Goal: Task Accomplishment & Management: Manage account settings

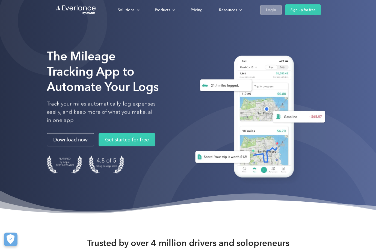
click at [269, 9] on div "Login" at bounding box center [271, 10] width 10 height 7
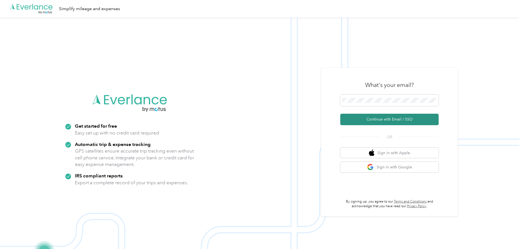
click at [373, 120] on button "Continue with Email / SSO" at bounding box center [389, 119] width 98 height 11
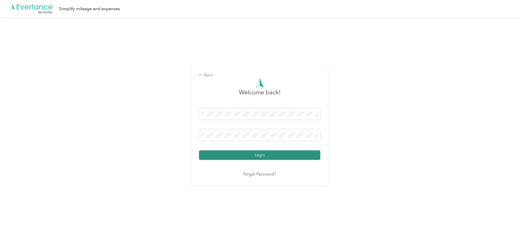
click at [259, 154] on button "Login" at bounding box center [259, 155] width 121 height 10
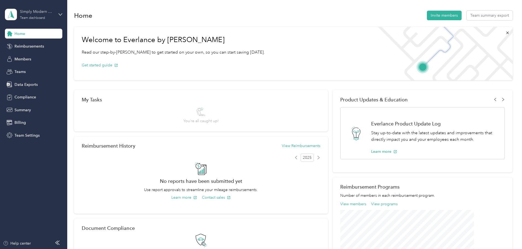
click at [32, 10] on div "Simply Modern Nikki" at bounding box center [37, 12] width 34 height 6
click at [24, 59] on div "Personal dashboard" at bounding box center [62, 56] width 107 height 10
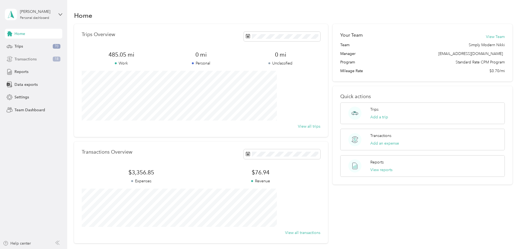
click at [25, 58] on span "Transactions" at bounding box center [25, 59] width 22 height 6
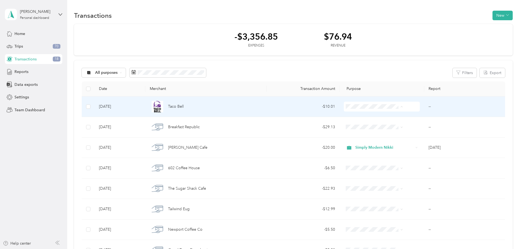
click at [363, 117] on span "Simply Modern Nikki" at bounding box center [371, 117] width 44 height 6
click at [184, 108] on span "Taco Bell" at bounding box center [176, 107] width 16 height 6
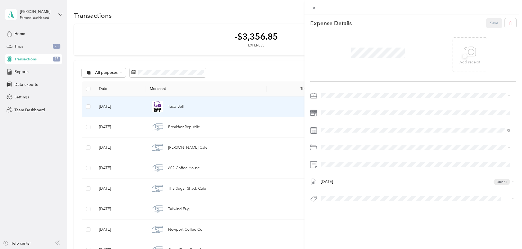
click at [358, 177] on span "Business Meals" at bounding box center [349, 178] width 26 height 5
click at [378, 24] on button "Save" at bounding box center [494, 23] width 16 height 10
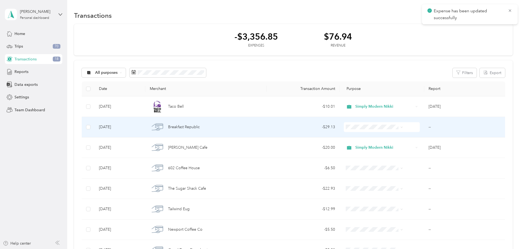
click at [200, 128] on span "Breakfast Republic" at bounding box center [184, 127] width 32 height 6
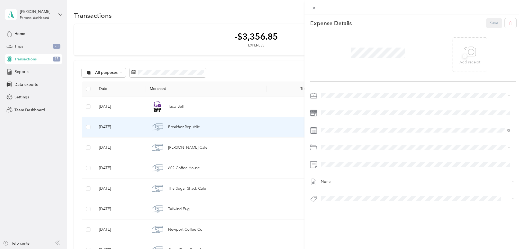
click at [341, 106] on span "Simply Modern Nikki" at bounding box center [341, 105] width 36 height 5
click at [348, 179] on div "Business Meals" at bounding box center [416, 179] width 186 height 6
click at [378, 24] on button "Save" at bounding box center [494, 23] width 16 height 10
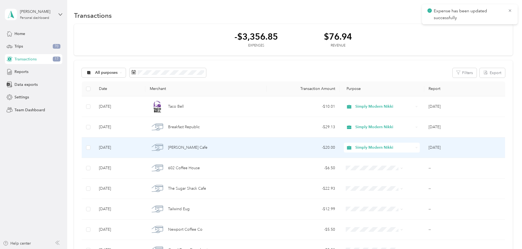
click at [205, 145] on span "[PERSON_NAME] Cafe" at bounding box center [187, 148] width 39 height 6
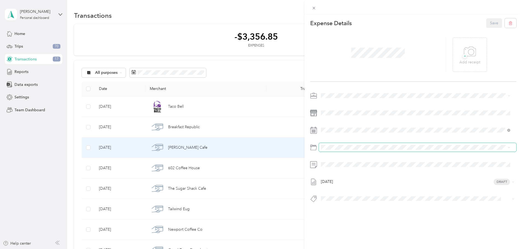
click at [344, 144] on span at bounding box center [417, 147] width 197 height 9
click at [349, 179] on span "Business Meals" at bounding box center [349, 178] width 26 height 5
click at [378, 26] on button "Save" at bounding box center [494, 23] width 16 height 10
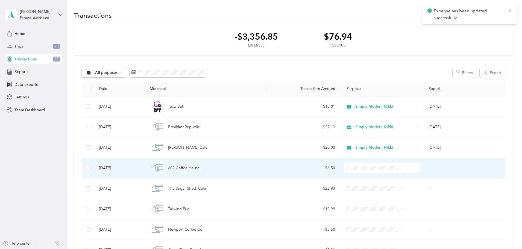
click at [200, 168] on span "602 Coffee House" at bounding box center [184, 168] width 32 height 6
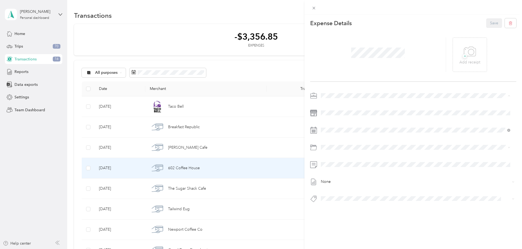
click at [342, 106] on li "Simply Modern Nikki" at bounding box center [415, 106] width 193 height 10
click at [348, 177] on span "Business Meals" at bounding box center [349, 176] width 26 height 5
click at [378, 22] on button "Save" at bounding box center [494, 23] width 16 height 10
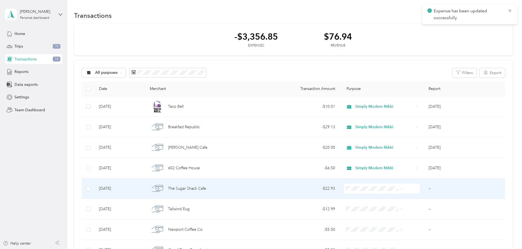
click at [206, 188] on span "The Sugar Shack Cafe" at bounding box center [187, 189] width 38 height 6
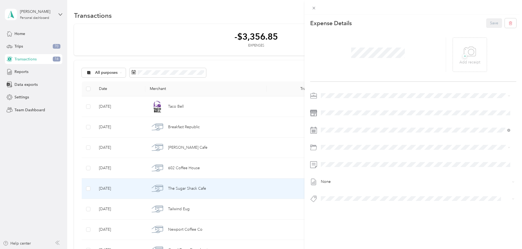
click at [335, 105] on span "Simply Modern Nikki" at bounding box center [341, 103] width 36 height 5
click at [343, 177] on span "Business Meals" at bounding box center [349, 178] width 26 height 5
click at [378, 23] on button "Save" at bounding box center [494, 23] width 16 height 10
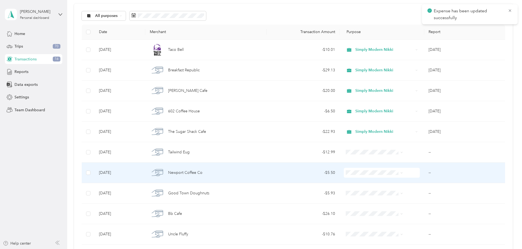
scroll to position [82, 0]
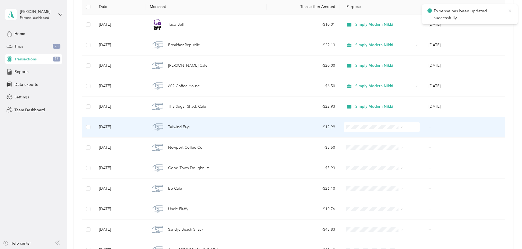
click at [190, 129] on span "Tailwind Eug" at bounding box center [179, 127] width 22 height 6
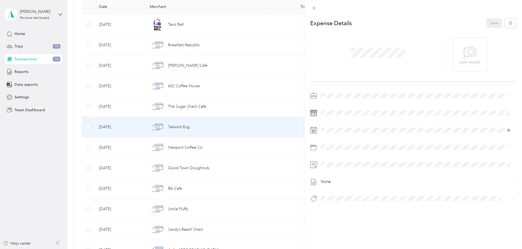
click at [338, 103] on span "Simply Modern Nikki" at bounding box center [341, 105] width 36 height 5
click at [346, 178] on span "Business Meals" at bounding box center [349, 178] width 26 height 5
click at [378, 23] on button "Save" at bounding box center [494, 23] width 16 height 10
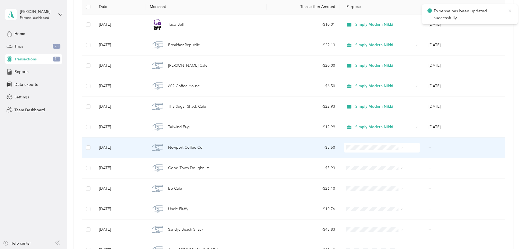
click at [203, 147] on span "Newport Coffee Co" at bounding box center [185, 148] width 34 height 6
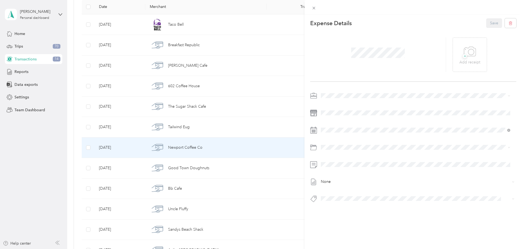
click at [333, 107] on li "Simply Modern Nikki" at bounding box center [415, 105] width 193 height 10
click at [344, 176] on div "Business Meals" at bounding box center [422, 179] width 173 height 6
click at [338, 162] on span at bounding box center [417, 164] width 197 height 9
click at [378, 24] on button "Save" at bounding box center [494, 23] width 16 height 10
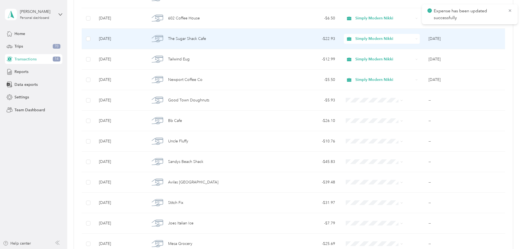
scroll to position [164, 0]
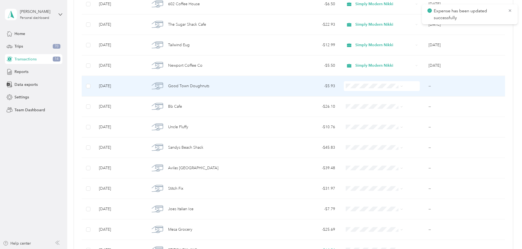
click at [209, 85] on span "Good Town Doughnuts" at bounding box center [188, 86] width 41 height 6
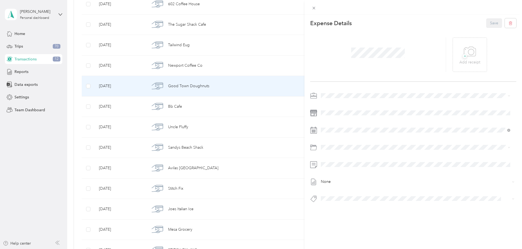
click at [343, 106] on li "Simply Modern Nikki" at bounding box center [415, 103] width 193 height 10
click at [347, 180] on li "Business Meals" at bounding box center [415, 179] width 193 height 10
click at [378, 24] on button "Save" at bounding box center [494, 23] width 16 height 10
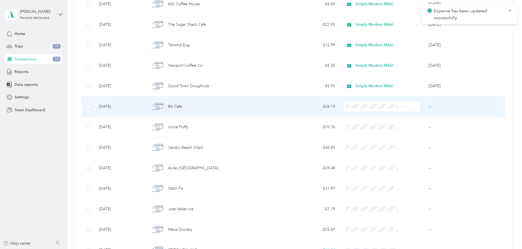
click at [182, 108] on span "Bb Cafe" at bounding box center [175, 107] width 14 height 6
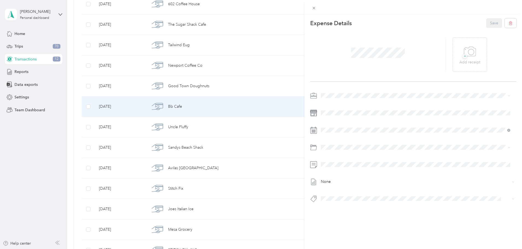
click at [341, 105] on span "Simply Modern Nikki" at bounding box center [341, 105] width 36 height 5
click at [333, 150] on span at bounding box center [417, 147] width 197 height 9
click at [343, 175] on li "Business Meals" at bounding box center [415, 179] width 193 height 10
click at [378, 24] on button "Save" at bounding box center [494, 23] width 16 height 10
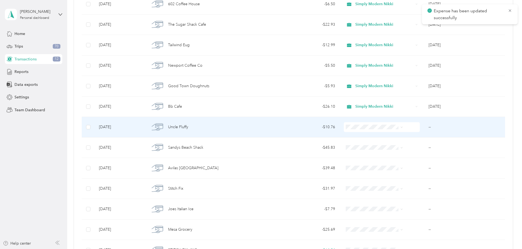
click at [188, 125] on span "Uncle Fluffy" at bounding box center [178, 127] width 20 height 6
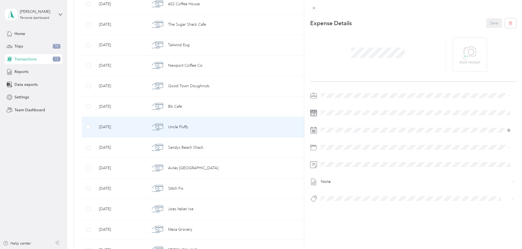
click at [342, 106] on li "Simply Modern Nikki" at bounding box center [415, 105] width 193 height 10
click at [345, 179] on li "Business Meals" at bounding box center [415, 179] width 193 height 10
click at [378, 24] on button "Save" at bounding box center [494, 23] width 16 height 10
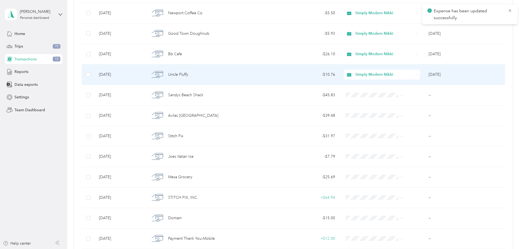
scroll to position [219, 0]
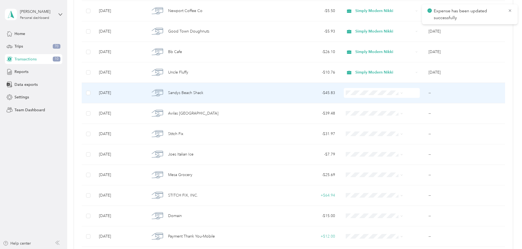
click at [203, 95] on span "Sandys Beach Shack" at bounding box center [185, 93] width 35 height 6
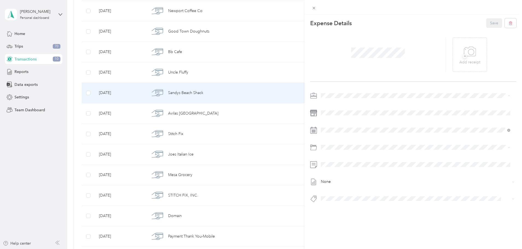
click at [343, 106] on li "Simply Modern Nikki" at bounding box center [415, 106] width 193 height 10
click at [347, 177] on span "Business Meals" at bounding box center [349, 178] width 26 height 5
click at [378, 25] on button "Save" at bounding box center [494, 23] width 16 height 10
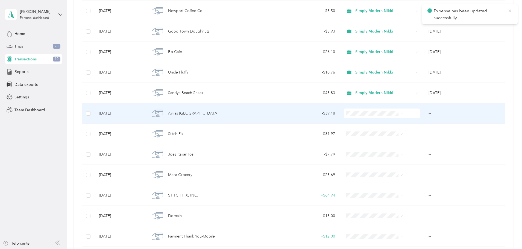
click at [216, 113] on span "Avilas [GEOGRAPHIC_DATA]" at bounding box center [193, 113] width 50 height 6
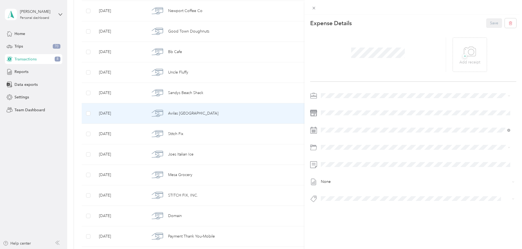
click at [335, 104] on span "Simply Modern Nikki" at bounding box center [341, 102] width 36 height 5
click at [351, 179] on li "Business Meals" at bounding box center [415, 179] width 193 height 10
click at [378, 21] on button "Save" at bounding box center [494, 23] width 16 height 10
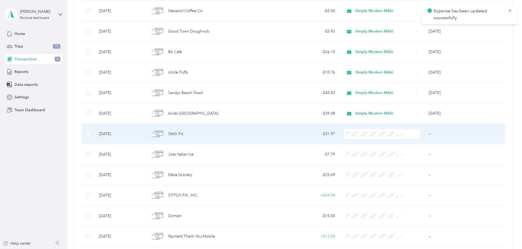
click at [183, 133] on span "Stitch Fix" at bounding box center [175, 134] width 15 height 6
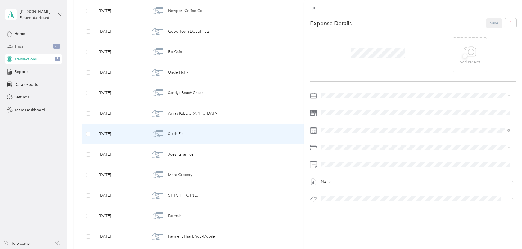
click at [340, 105] on span "Simply Modern Nikki" at bounding box center [341, 105] width 36 height 5
click at [354, 168] on span "Advertising/marketing" at bounding box center [355, 167] width 38 height 5
click at [378, 26] on button "Save" at bounding box center [494, 23] width 16 height 10
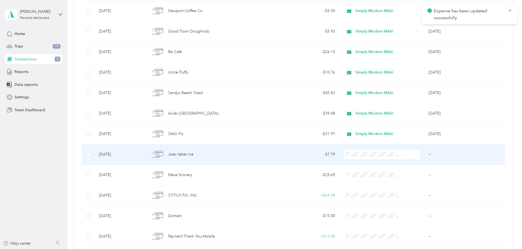
click at [194, 154] on span "Joes Italian Ice" at bounding box center [180, 154] width 25 height 6
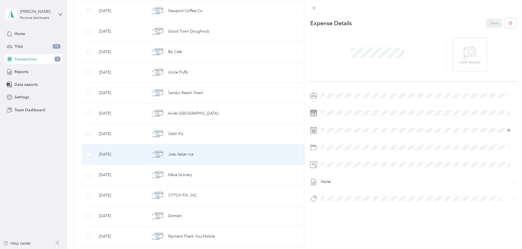
click at [340, 102] on li "Simply Modern Nikki" at bounding box center [415, 106] width 193 height 10
click at [351, 176] on span "Business Meals" at bounding box center [349, 178] width 26 height 5
click at [378, 24] on button "Save" at bounding box center [494, 23] width 16 height 10
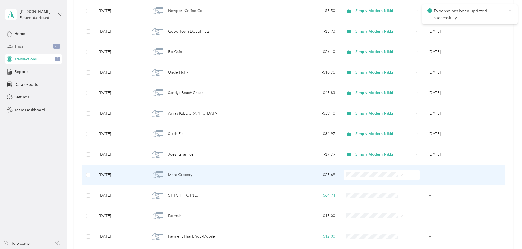
click at [192, 172] on span "Mesa Grocery" at bounding box center [180, 175] width 24 height 6
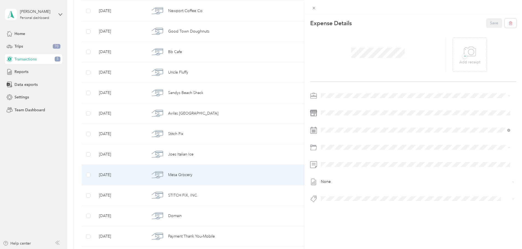
click at [338, 103] on span "Simply Modern Nikki" at bounding box center [341, 104] width 36 height 5
click at [354, 178] on span "Business Meals" at bounding box center [349, 178] width 26 height 5
click at [333, 182] on span "None" at bounding box center [416, 181] width 187 height 5
click at [378, 23] on button "Save" at bounding box center [494, 23] width 16 height 10
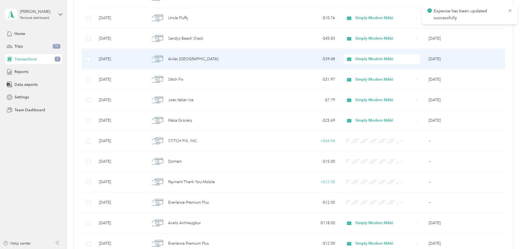
scroll to position [301, 0]
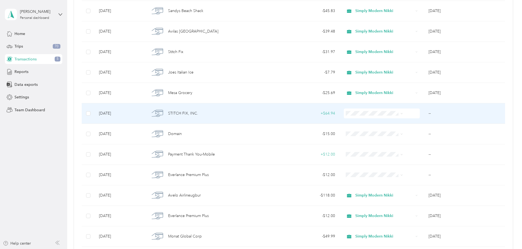
click at [198, 113] on span "STITCH FIX, INC." at bounding box center [183, 113] width 30 height 6
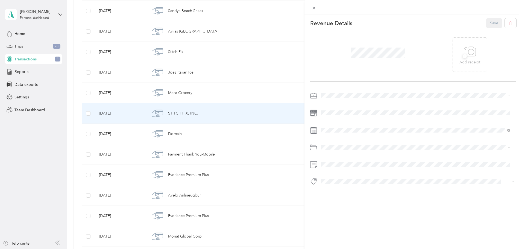
click at [337, 105] on span "Simply Modern Nikki" at bounding box center [341, 105] width 36 height 5
click at [335, 150] on span at bounding box center [417, 147] width 197 height 9
click at [351, 170] on li "Advertising/marketing" at bounding box center [415, 169] width 193 height 10
click at [378, 22] on button "Save" at bounding box center [494, 23] width 16 height 10
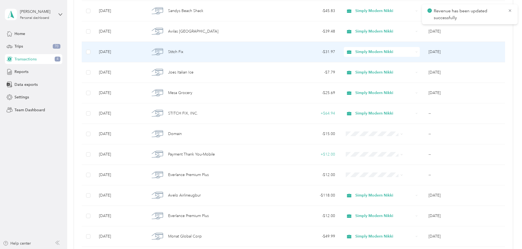
click at [183, 52] on span "Stitch Fix" at bounding box center [175, 52] width 15 height 6
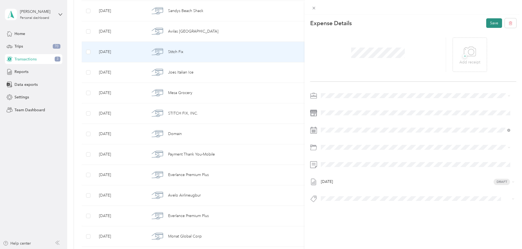
click at [378, 23] on button "Save" at bounding box center [494, 23] width 16 height 10
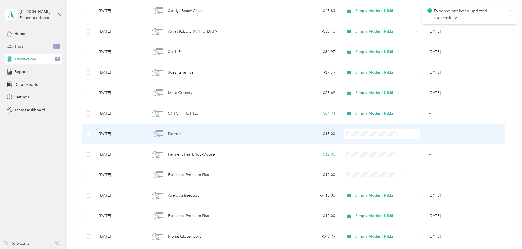
click at [182, 135] on span "Domain" at bounding box center [175, 134] width 14 height 6
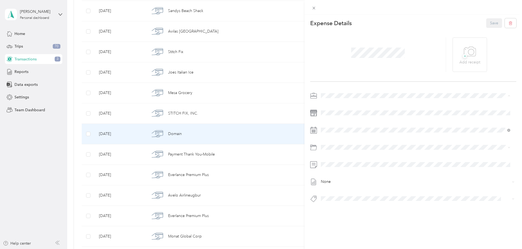
click at [349, 105] on span "Simply Modern Nikki" at bounding box center [341, 105] width 36 height 5
click at [365, 199] on li "Legal/professional Services" at bounding box center [415, 197] width 193 height 10
click at [378, 23] on button "Save" at bounding box center [494, 23] width 16 height 10
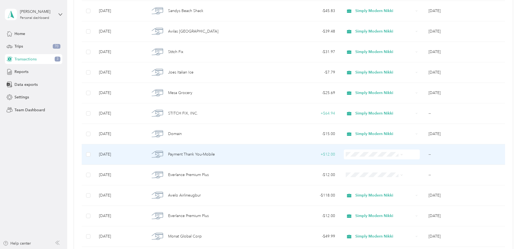
click at [95, 152] on td at bounding box center [88, 154] width 13 height 21
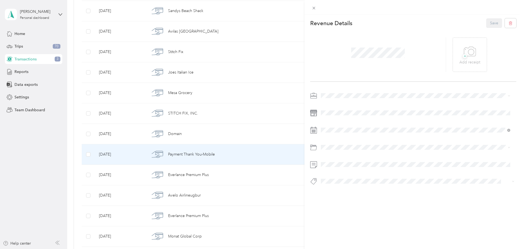
click at [124, 154] on div "This revenue cannot be edited because it is either under review, approved, or p…" at bounding box center [261, 124] width 522 height 249
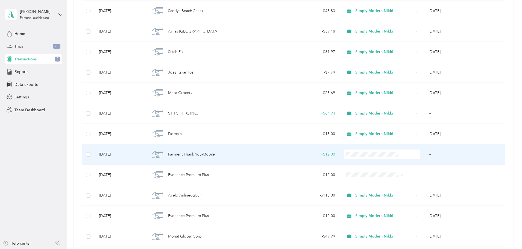
click at [215, 153] on span "Payment Thank You-Mobile" at bounding box center [191, 154] width 47 height 6
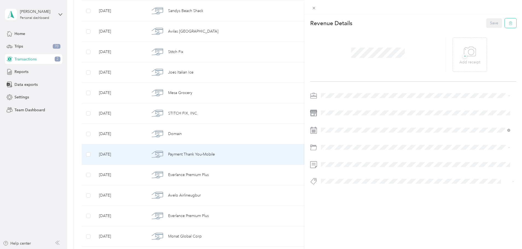
click at [378, 23] on icon "button" at bounding box center [511, 23] width 4 height 4
click at [378, 28] on button "Yes" at bounding box center [490, 27] width 11 height 9
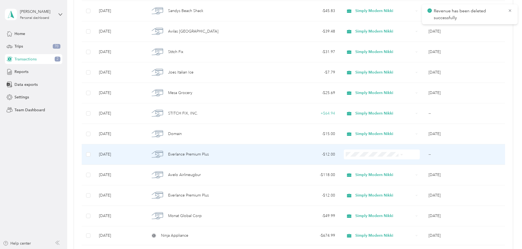
click at [203, 154] on span "Everlance Premium Plus" at bounding box center [188, 154] width 41 height 6
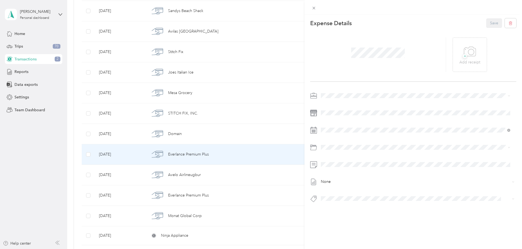
click at [340, 104] on span "Simply Modern Nikki" at bounding box center [341, 105] width 36 height 5
click at [354, 199] on div "Legal/professional Services" at bounding box center [422, 198] width 173 height 6
click at [378, 24] on button "Save" at bounding box center [494, 23] width 16 height 10
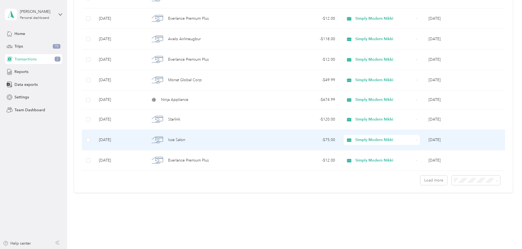
scroll to position [437, 0]
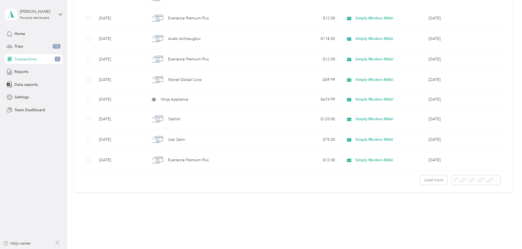
click at [378, 207] on div "100 per load" at bounding box center [438, 208] width 41 height 6
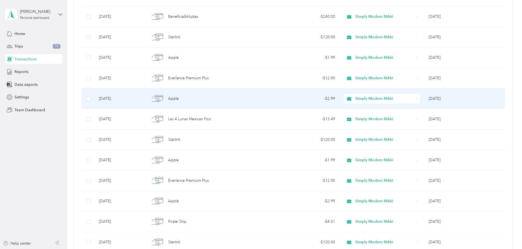
scroll to position [888, 0]
